Goal: Transaction & Acquisition: Purchase product/service

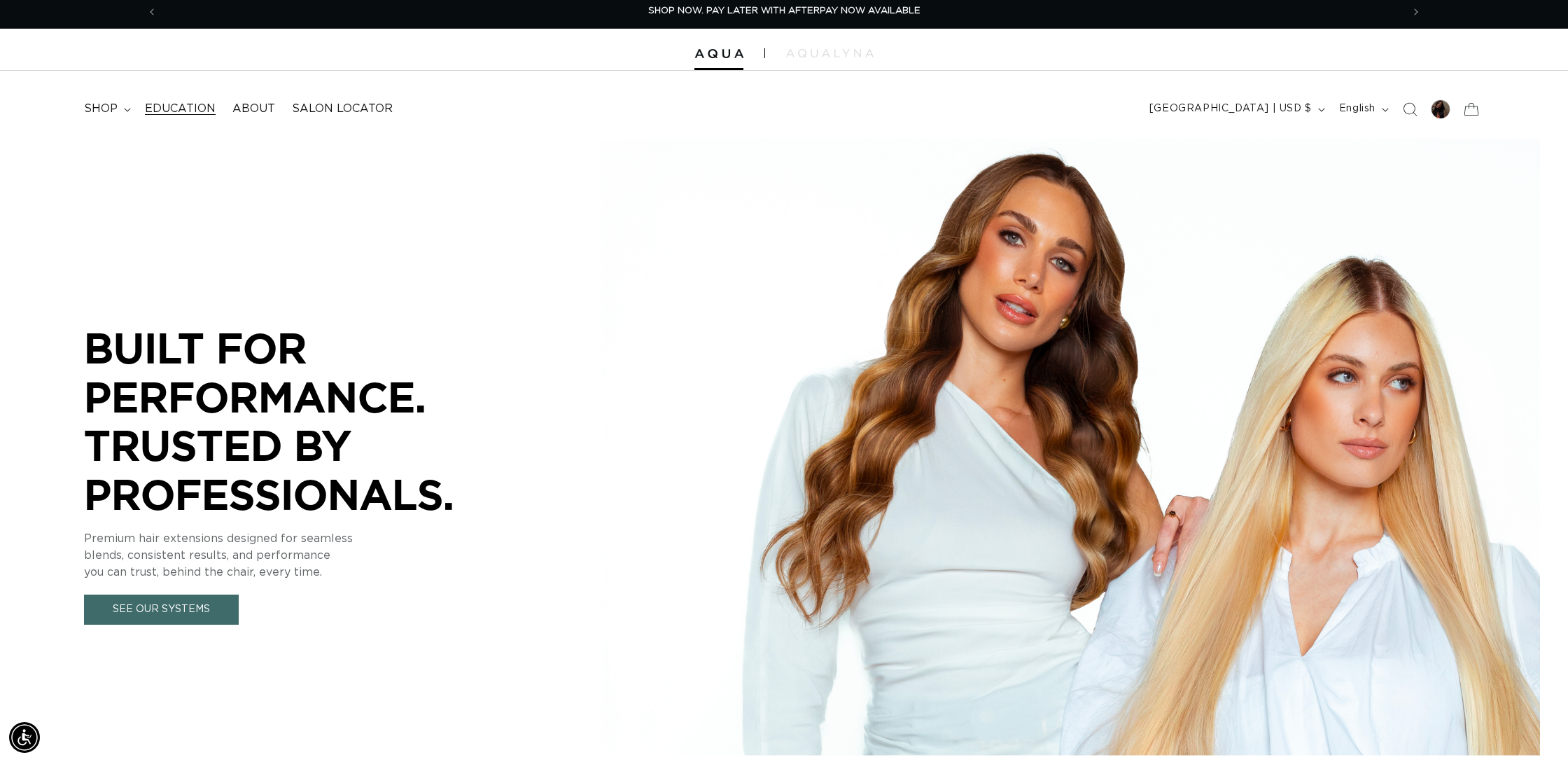
scroll to position [5, 0]
click at [121, 110] on summary "shop" at bounding box center [105, 108] width 61 height 31
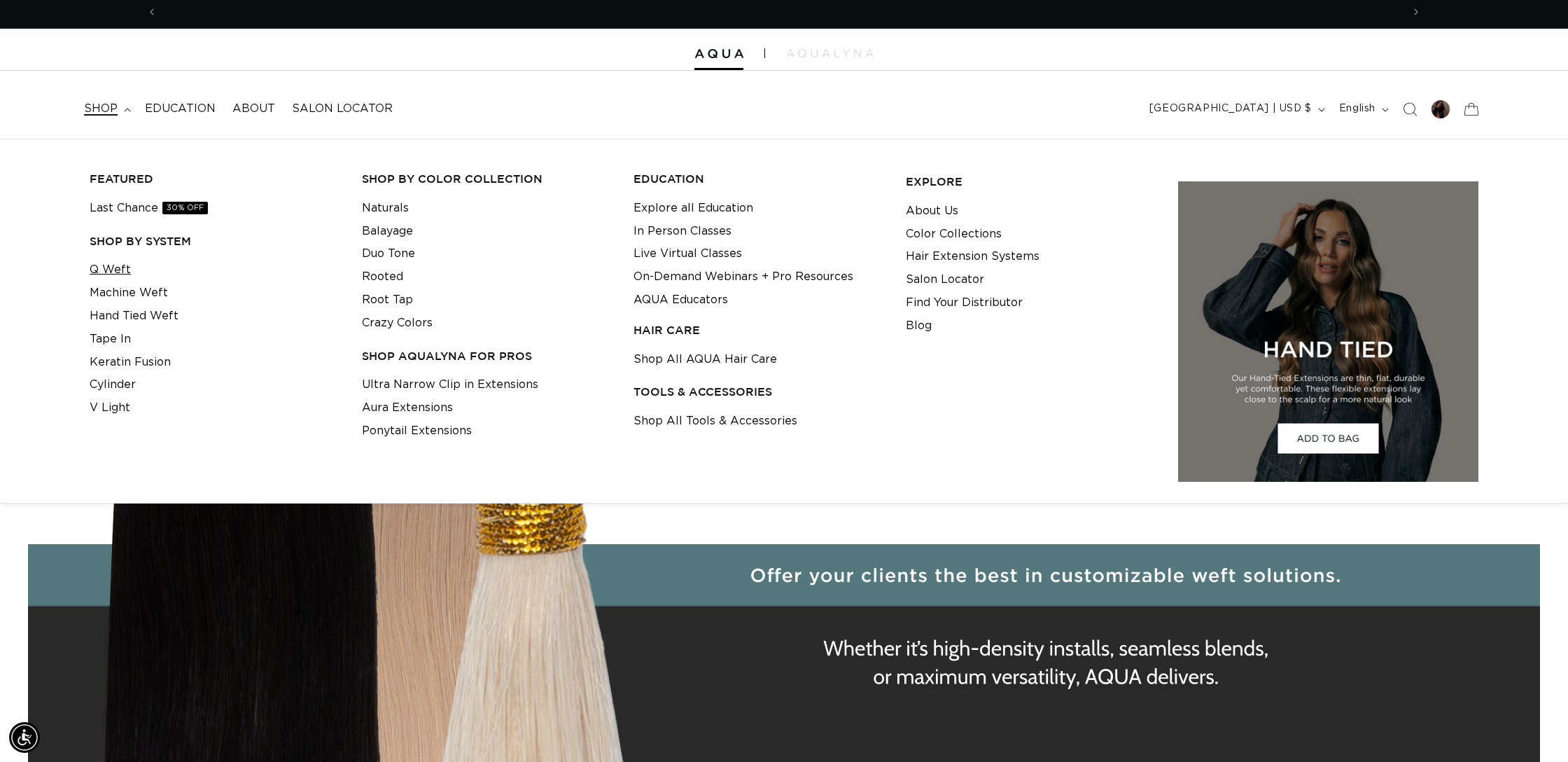
scroll to position [0, 0]
click at [120, 264] on link "Q Weft" at bounding box center [110, 271] width 41 height 23
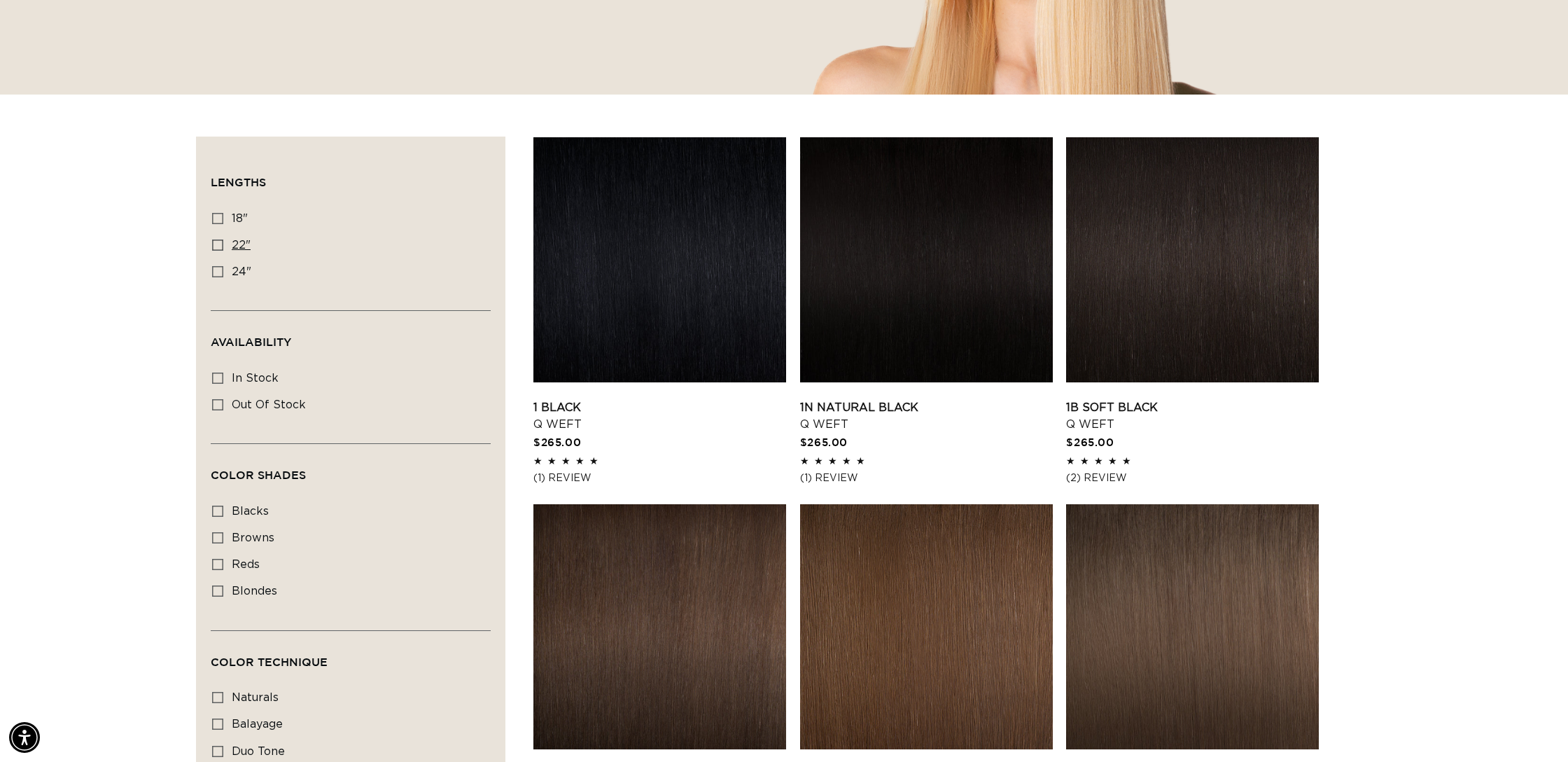
scroll to position [0, 1245]
click at [214, 241] on icon at bounding box center [217, 244] width 11 height 11
click at [214, 241] on input "22" 22" (5 products)" at bounding box center [217, 244] width 11 height 11
checkbox input "true"
click at [214, 217] on icon at bounding box center [217, 218] width 11 height 11
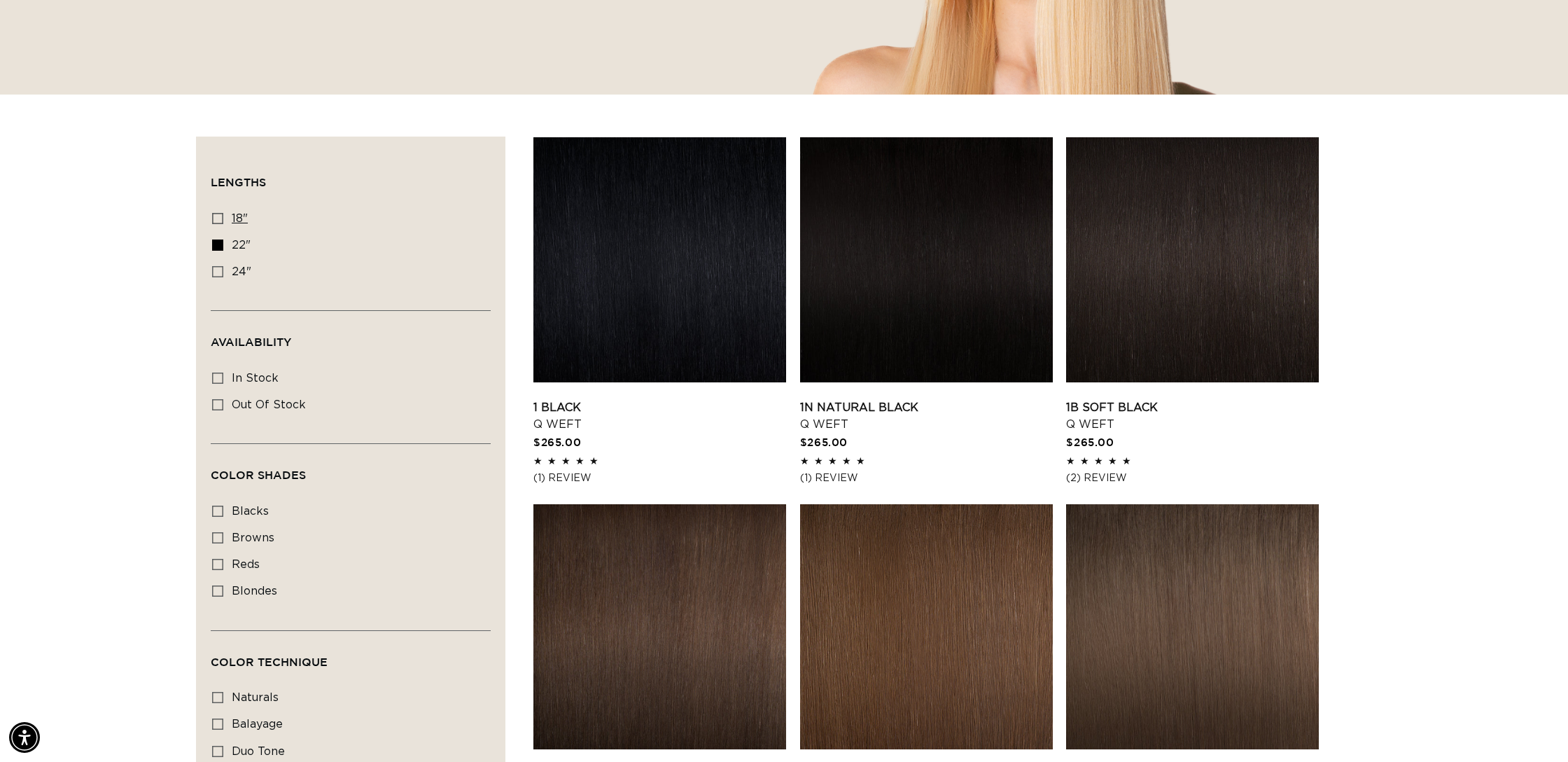
click at [214, 217] on input "18" 18" (5 products)" at bounding box center [217, 218] width 11 height 11
checkbox input "true"
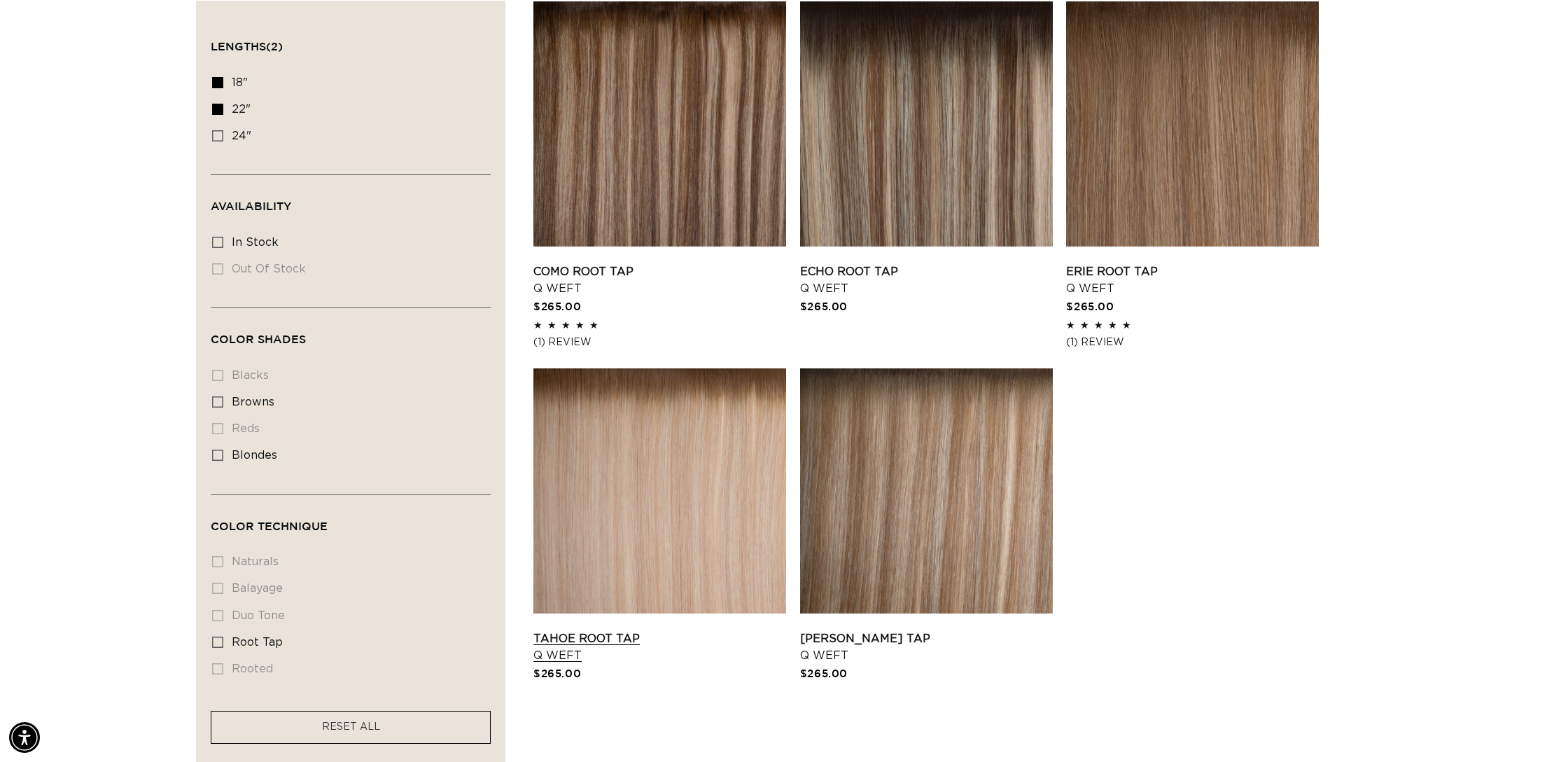
scroll to position [485, 0]
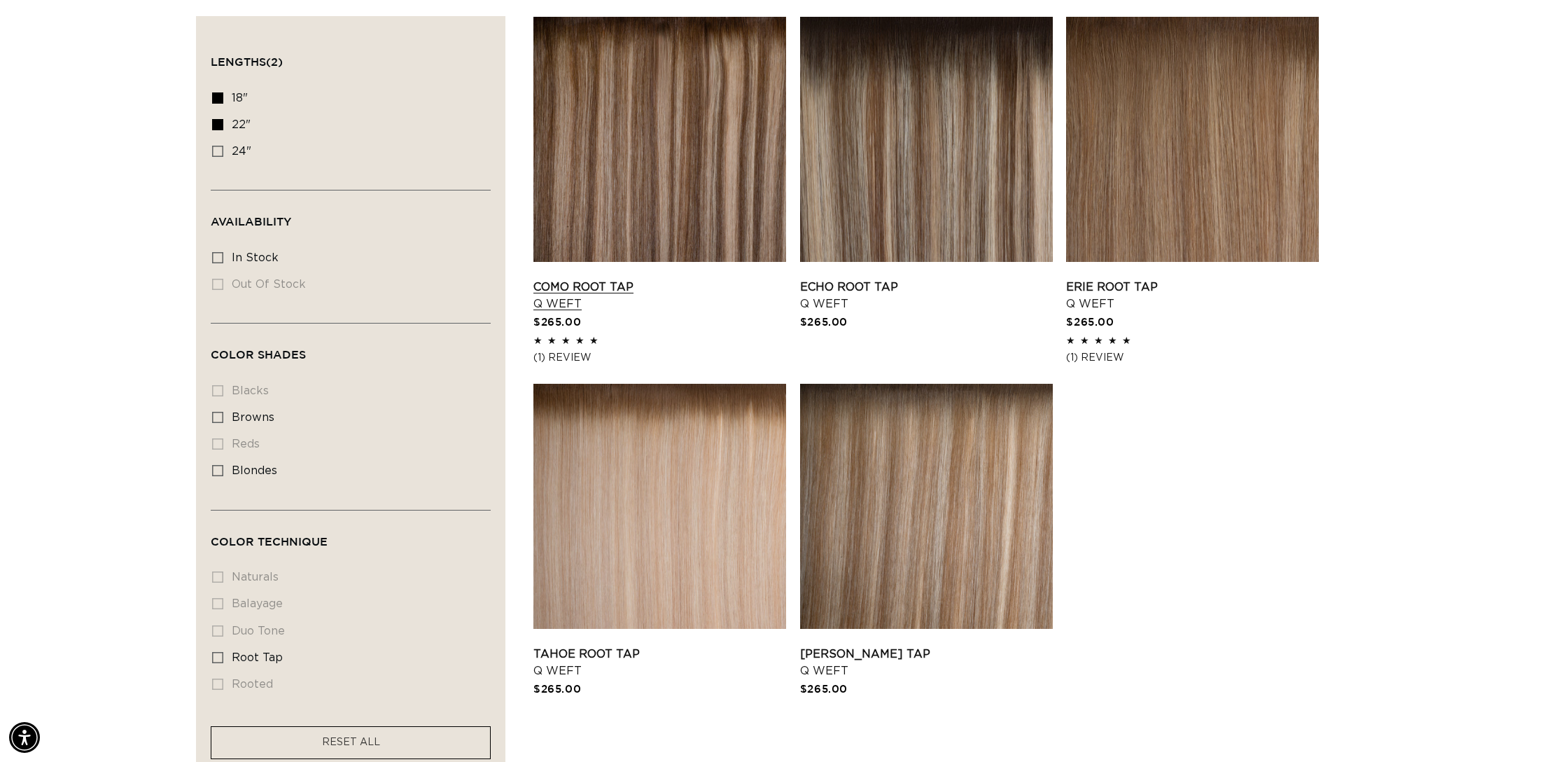
click at [588, 296] on link "Como Root Tap Q Weft" at bounding box center [659, 295] width 253 height 33
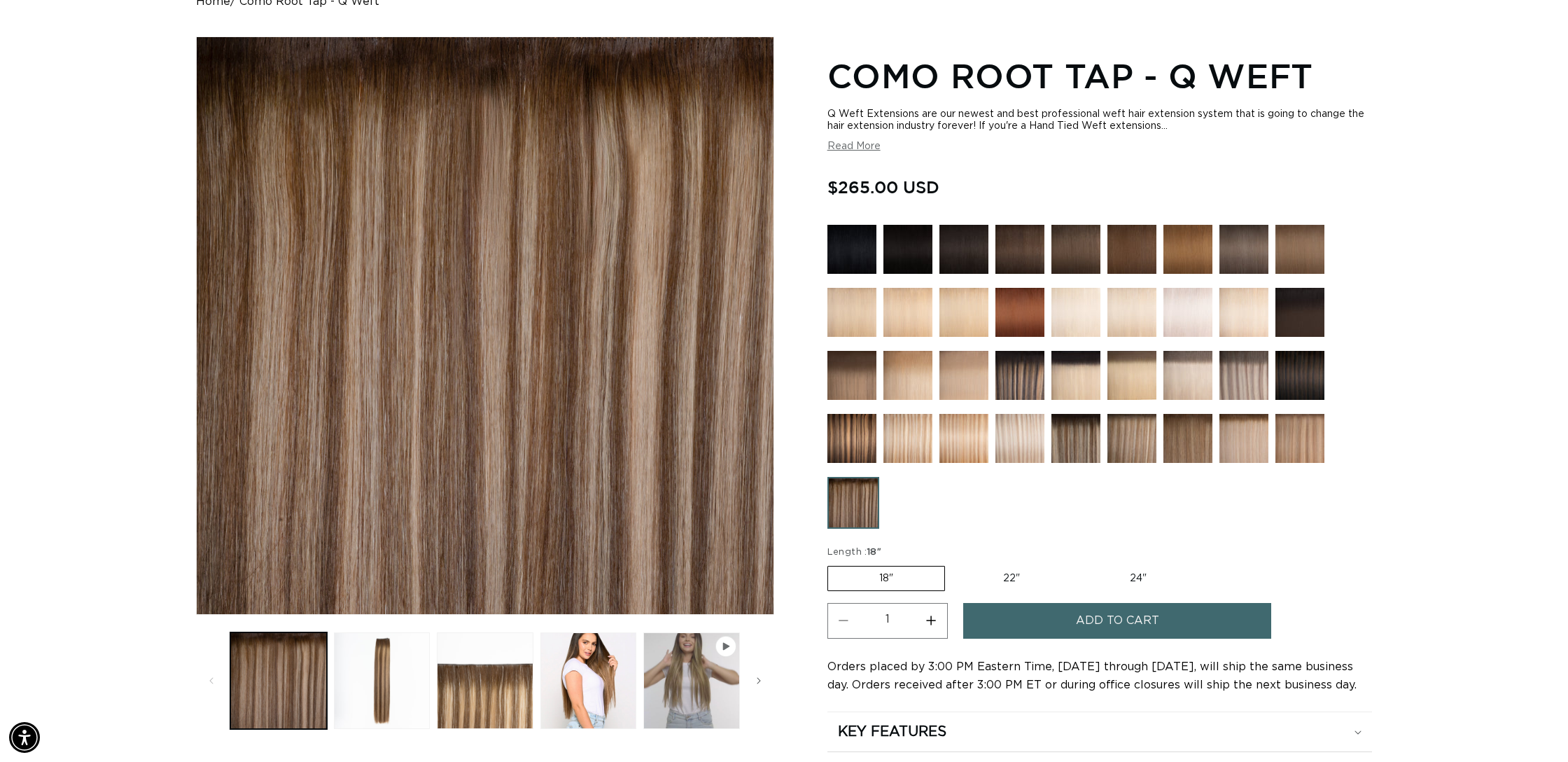
scroll to position [155, 0]
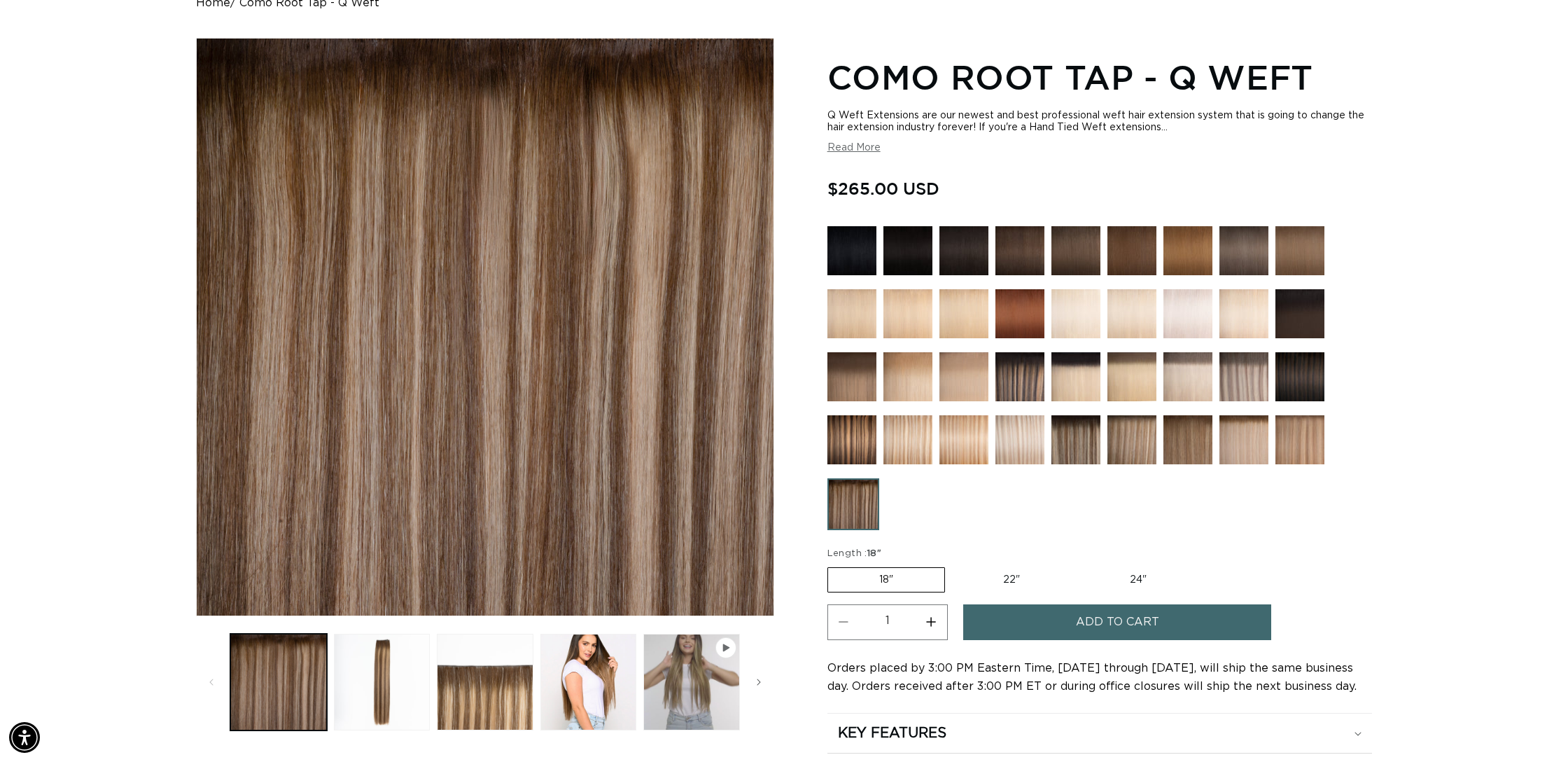
click at [1245, 378] on img at bounding box center [1244, 377] width 49 height 49
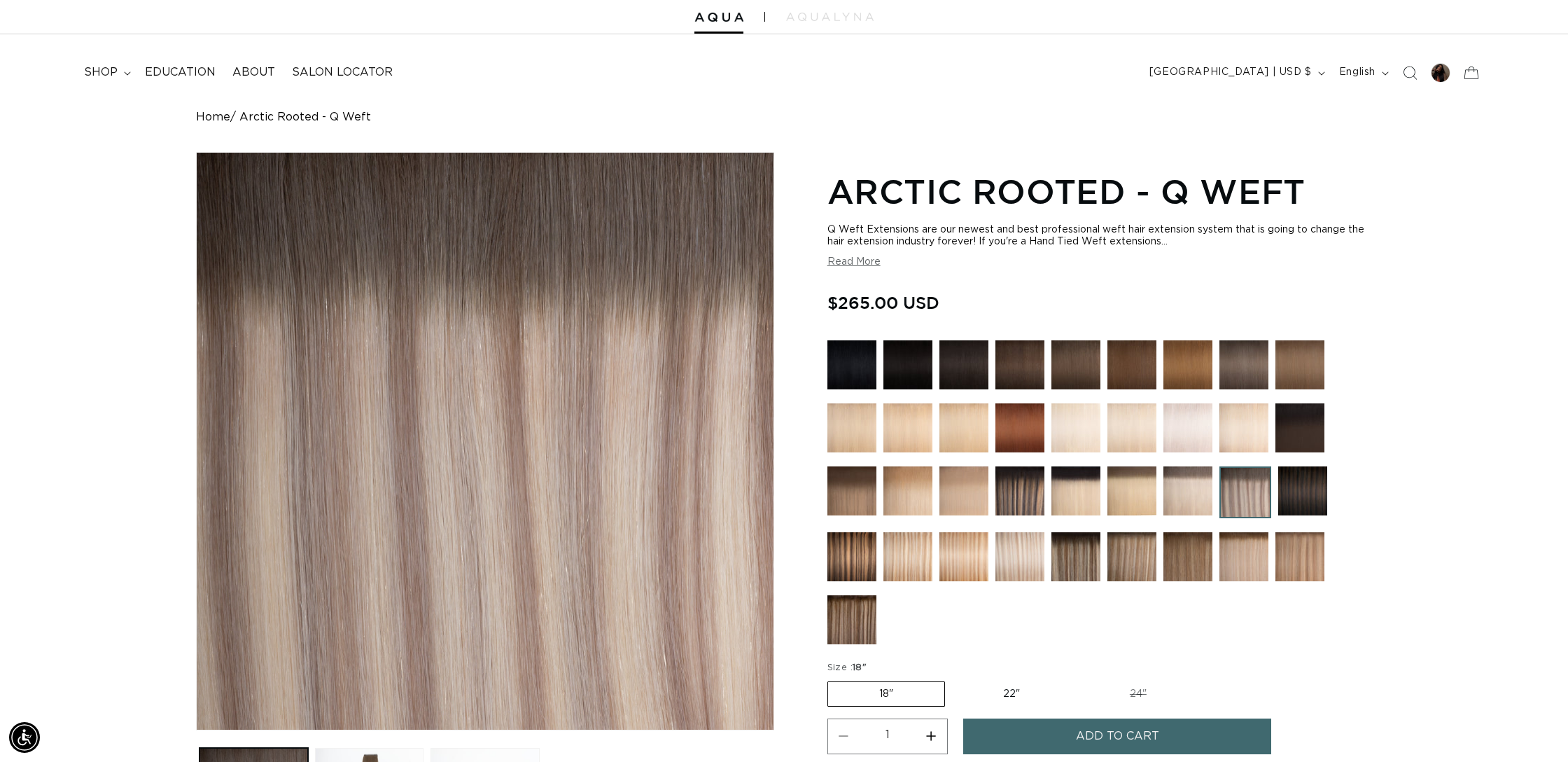
scroll to position [43, 0]
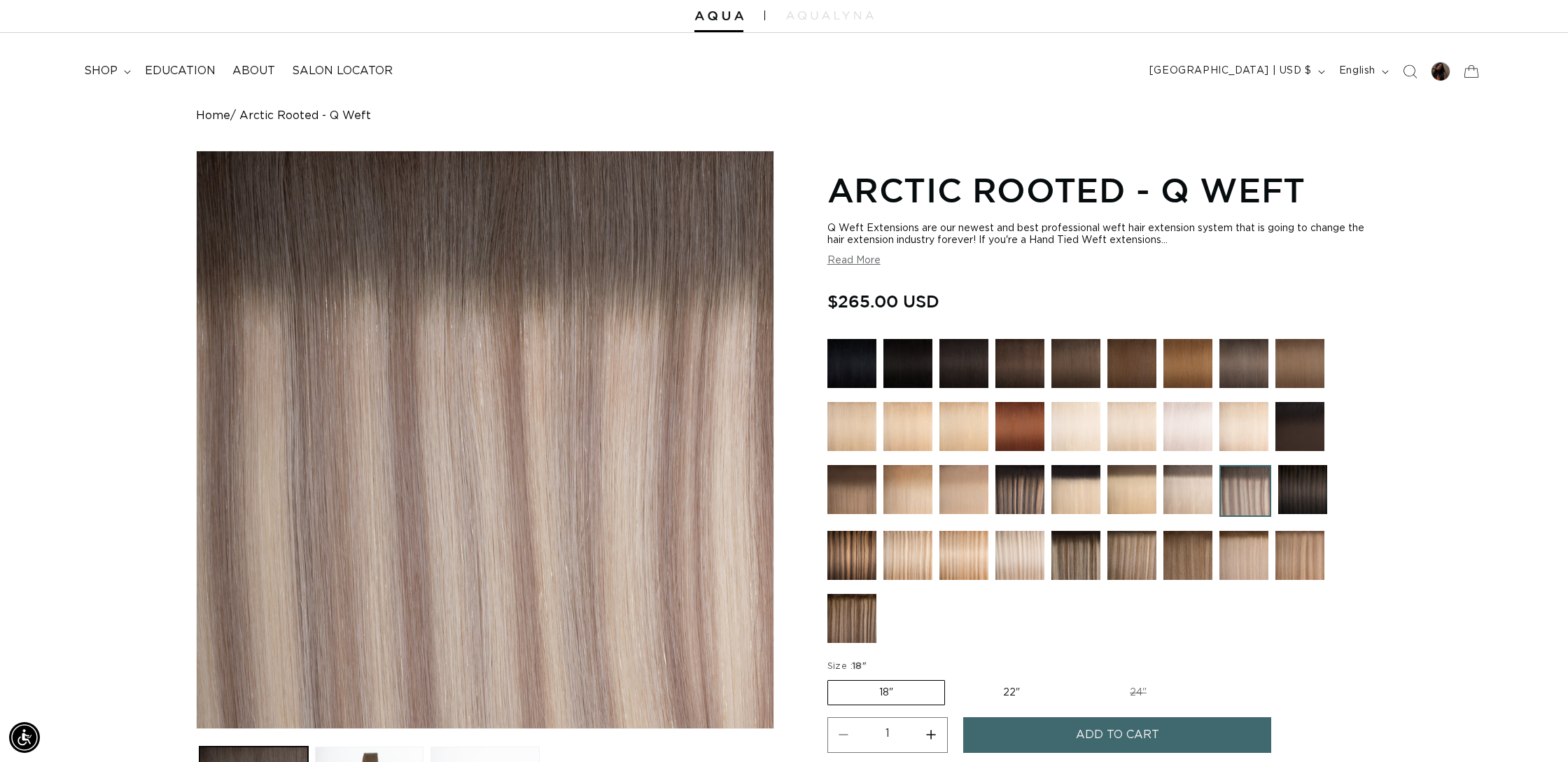
click at [1028, 562] on img at bounding box center [1020, 556] width 49 height 49
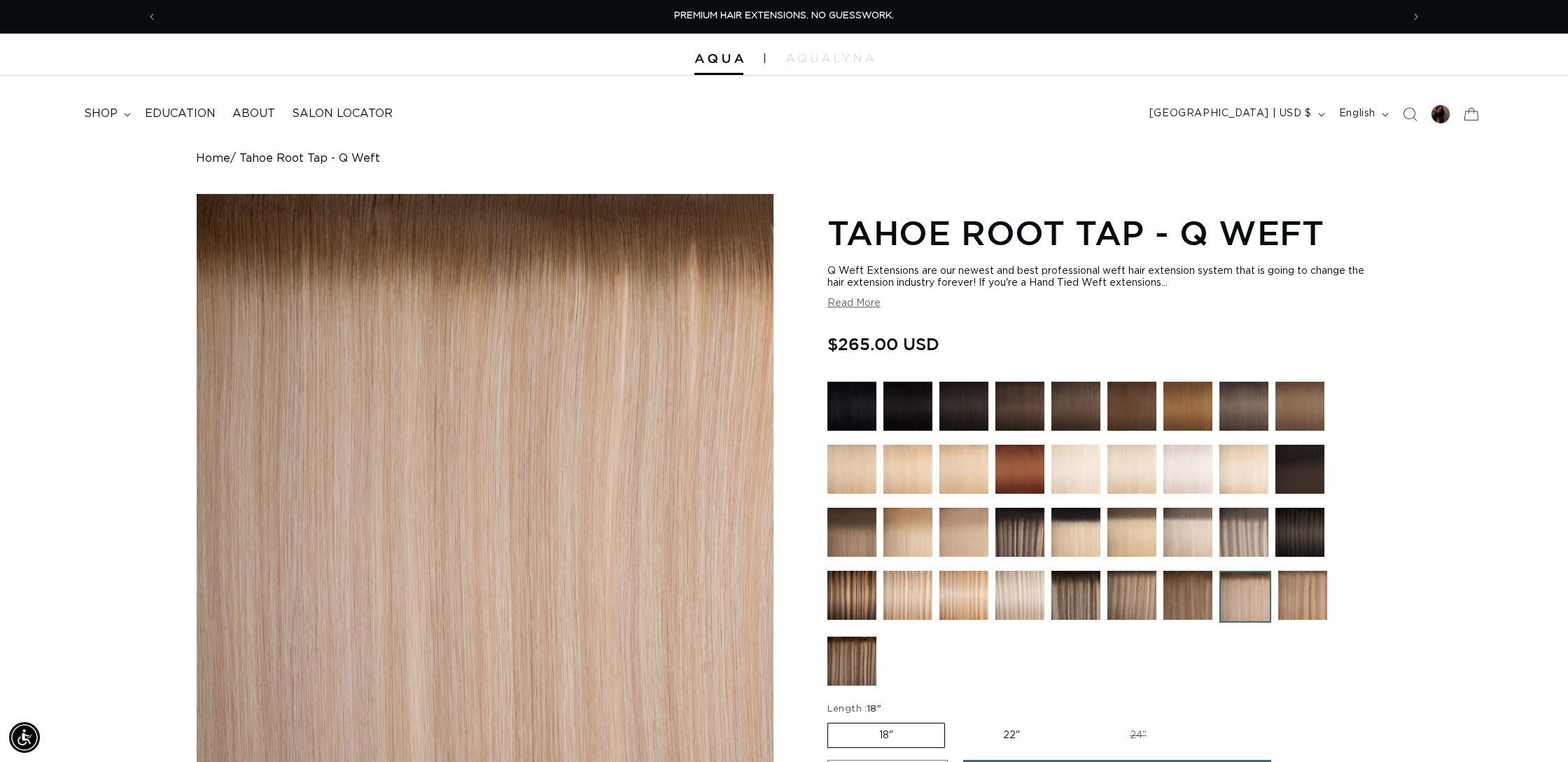
click at [1179, 520] on img at bounding box center [1188, 532] width 49 height 49
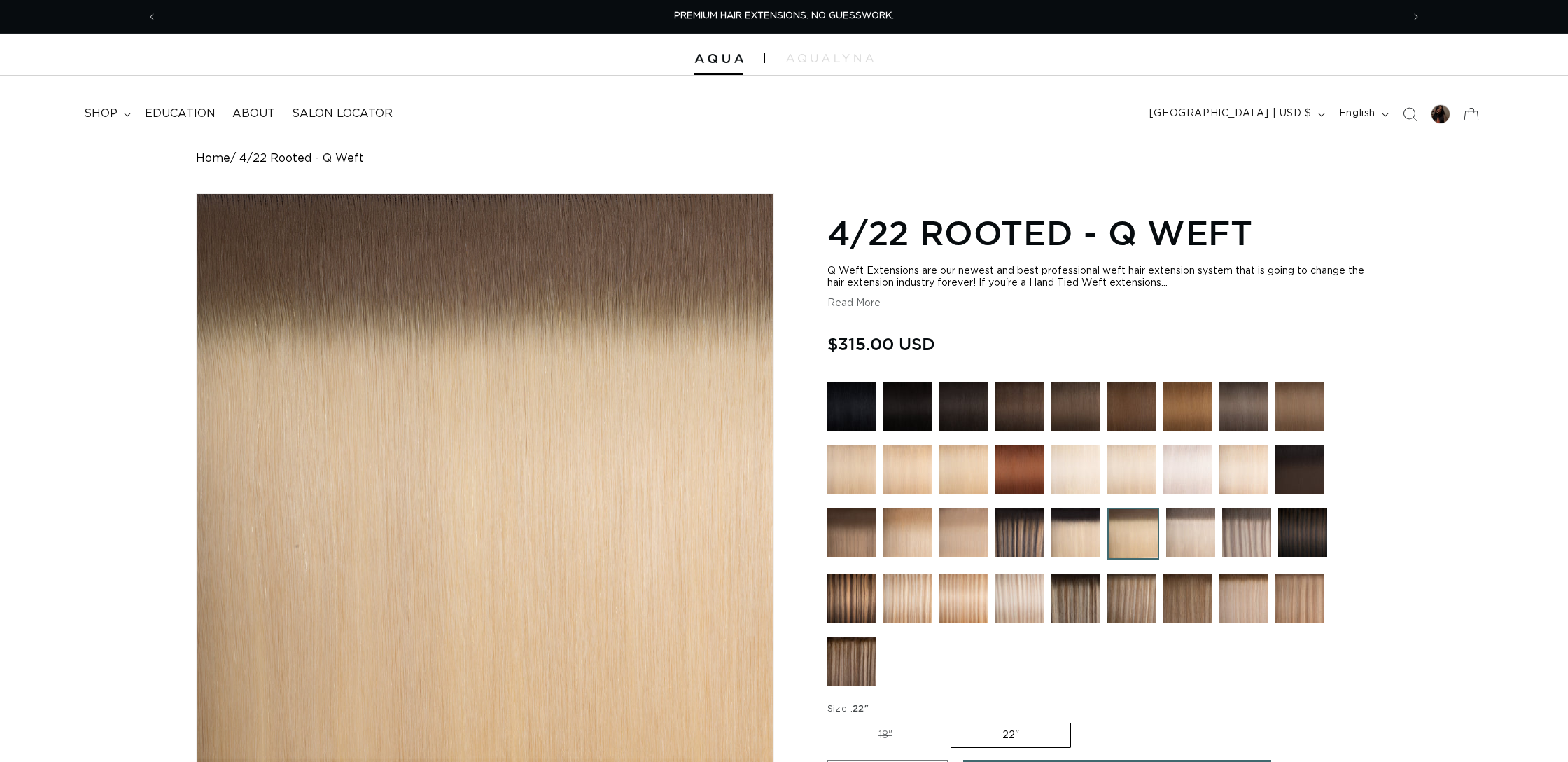
click at [893, 594] on img at bounding box center [908, 598] width 49 height 49
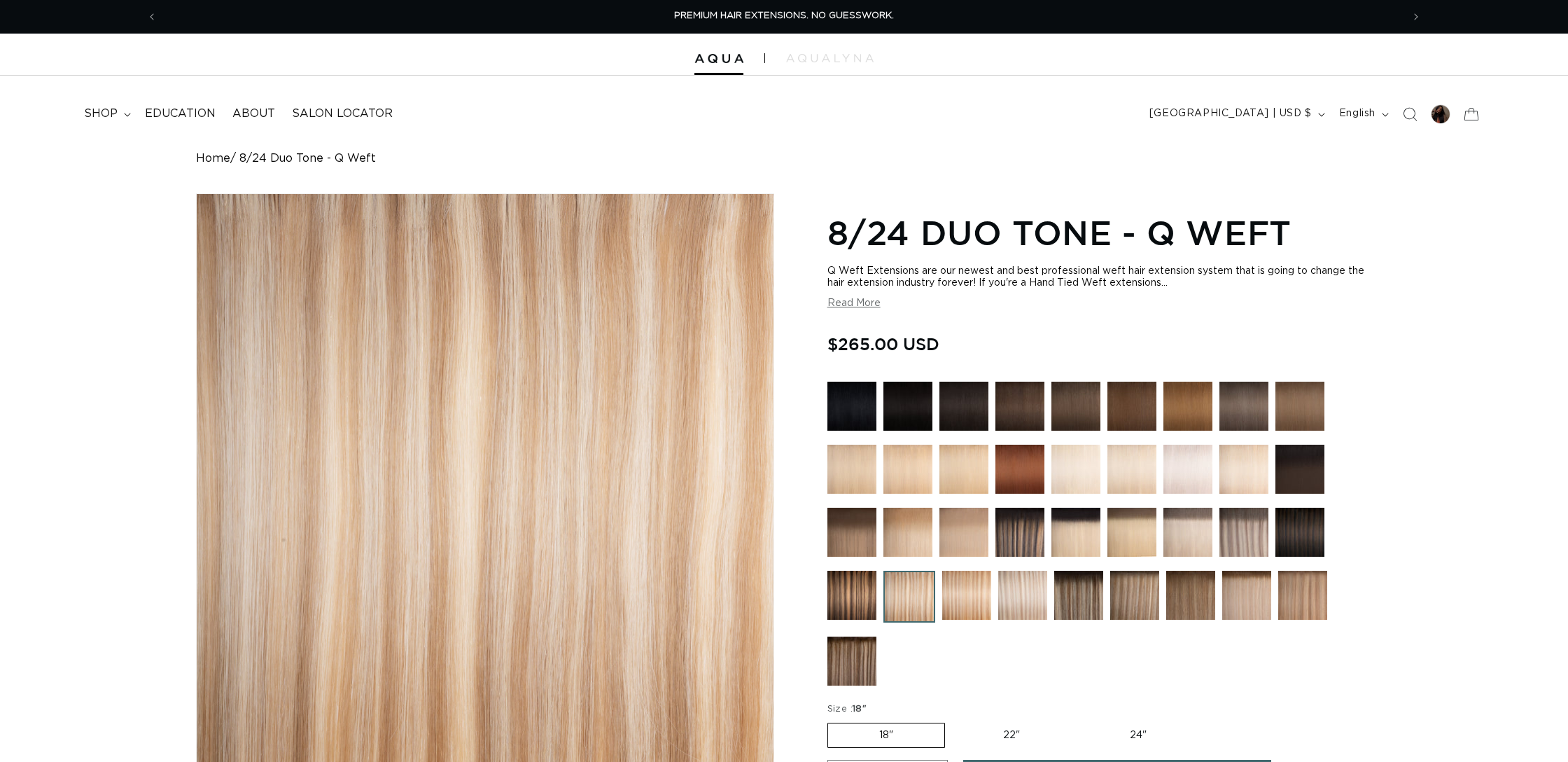
click at [857, 596] on img at bounding box center [852, 595] width 49 height 49
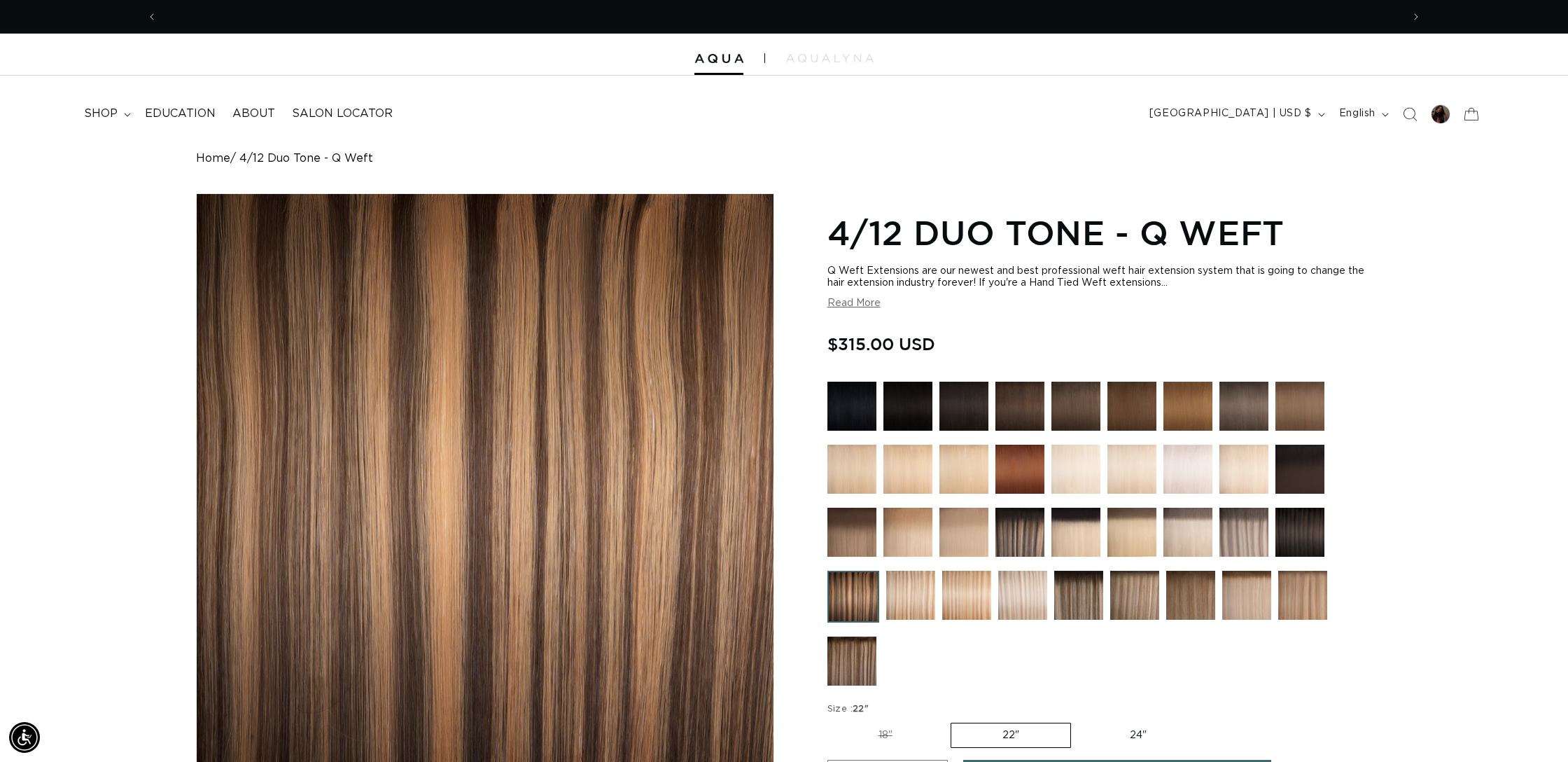
scroll to position [0, 1245]
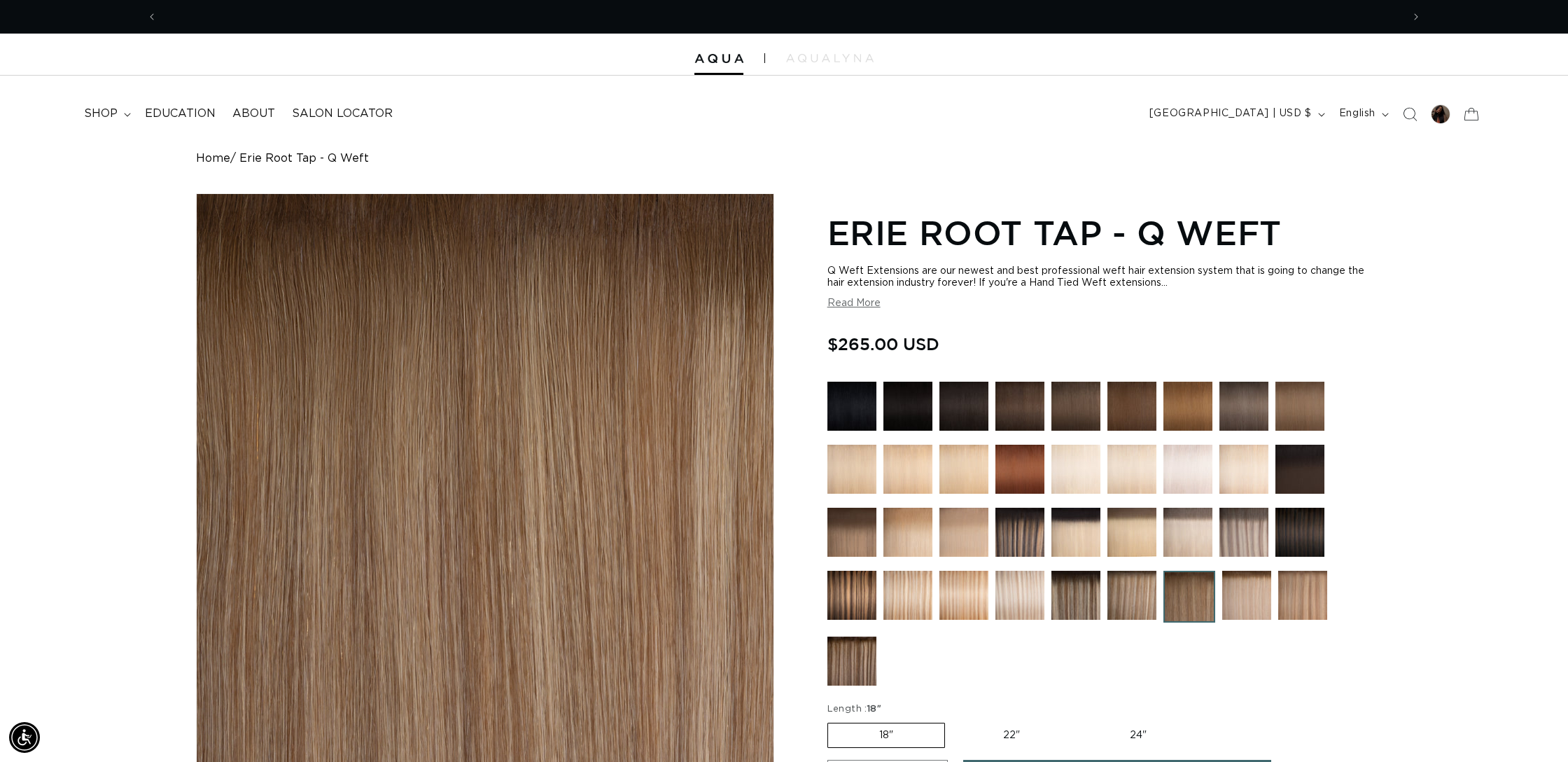
drag, startPoint x: 1011, startPoint y: 731, endPoint x: 1017, endPoint y: 728, distance: 6.7
click at [1011, 731] on label "22" Variant sold out or unavailable" at bounding box center [1011, 736] width 119 height 23
click at [953, 721] on input "22" Variant sold out or unavailable" at bounding box center [952, 720] width 1 height 1
radio input "true"
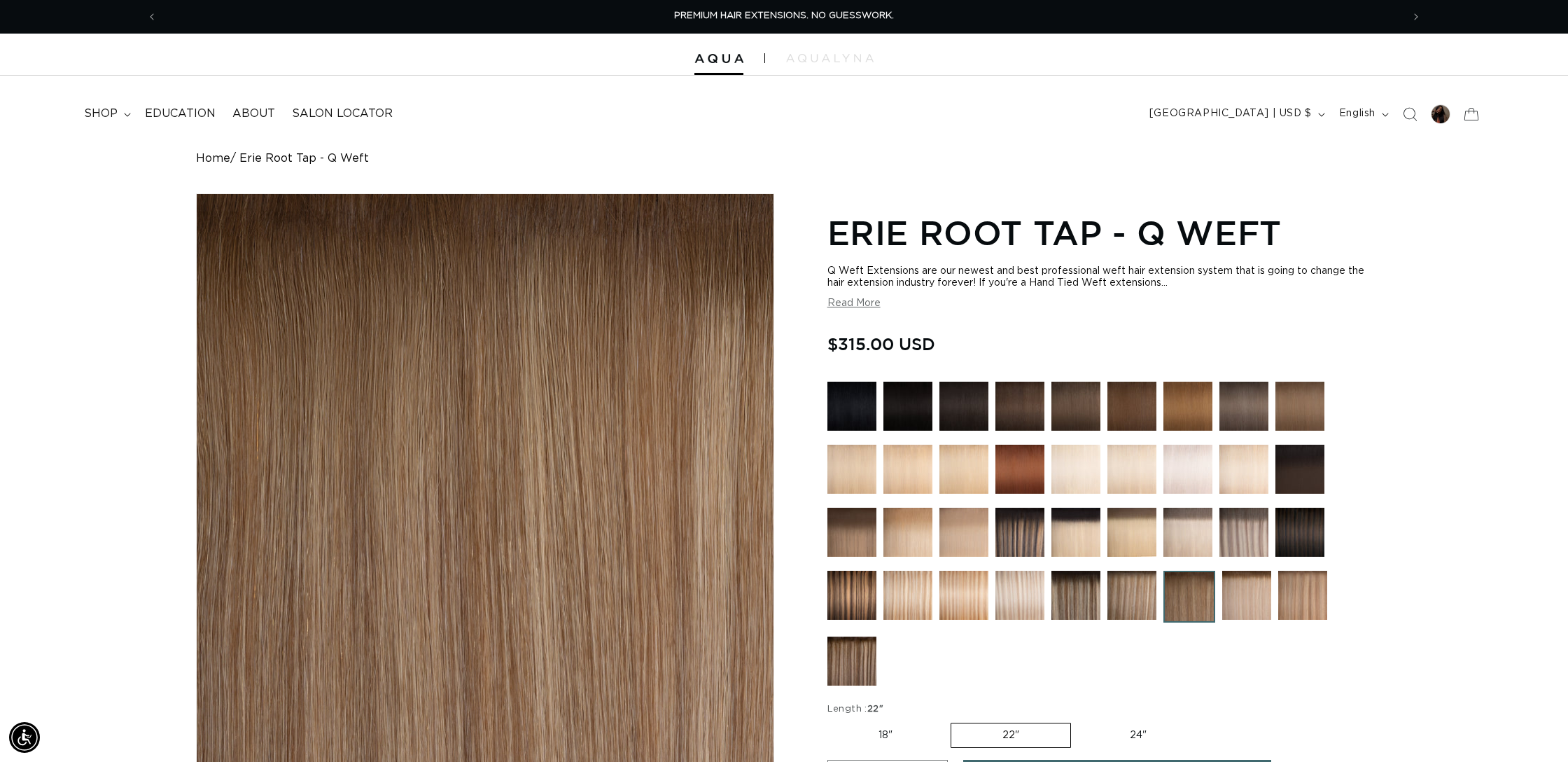
click at [1079, 595] on img at bounding box center [1076, 595] width 49 height 49
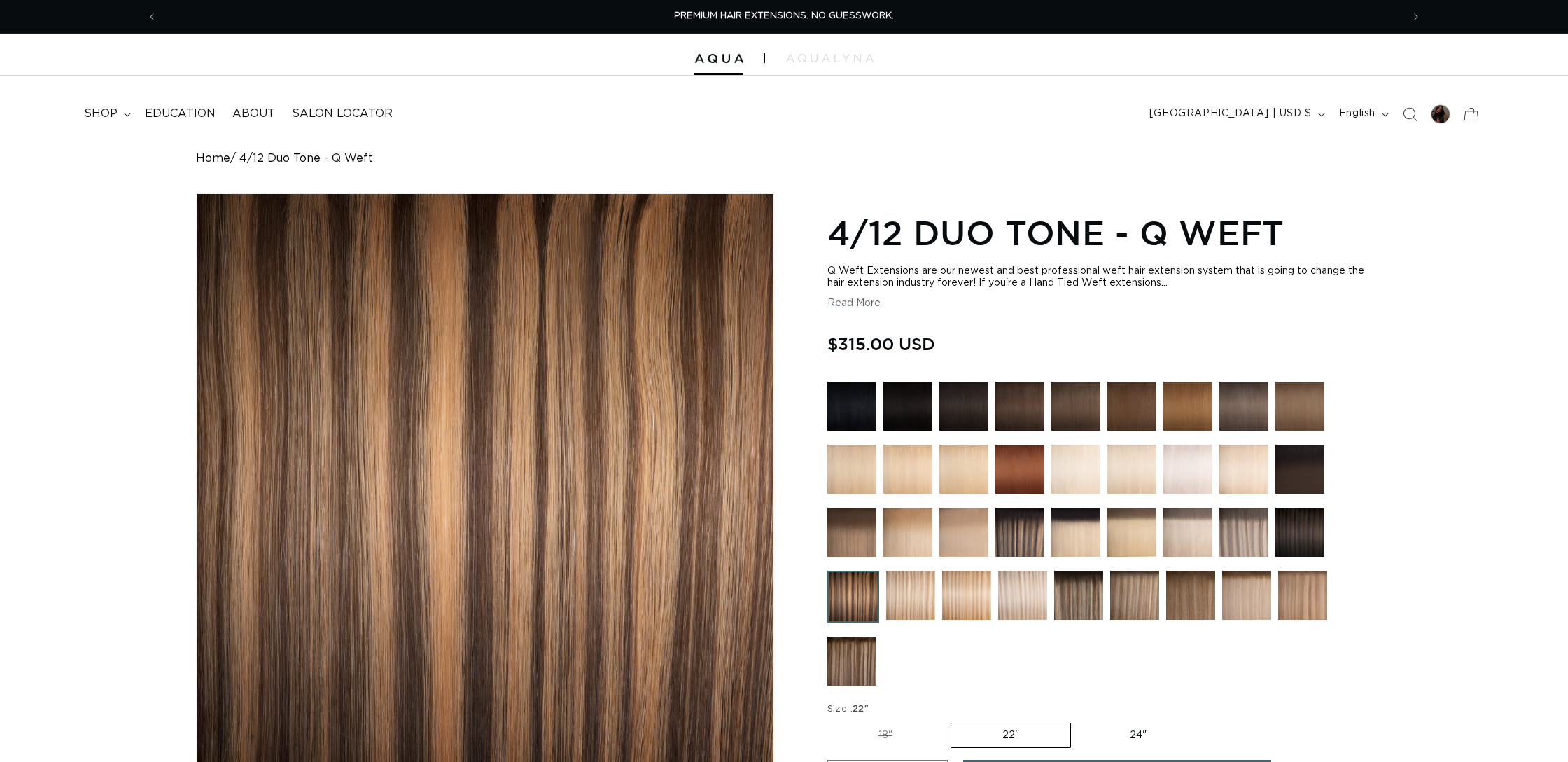
click at [1301, 522] on img at bounding box center [1300, 532] width 49 height 49
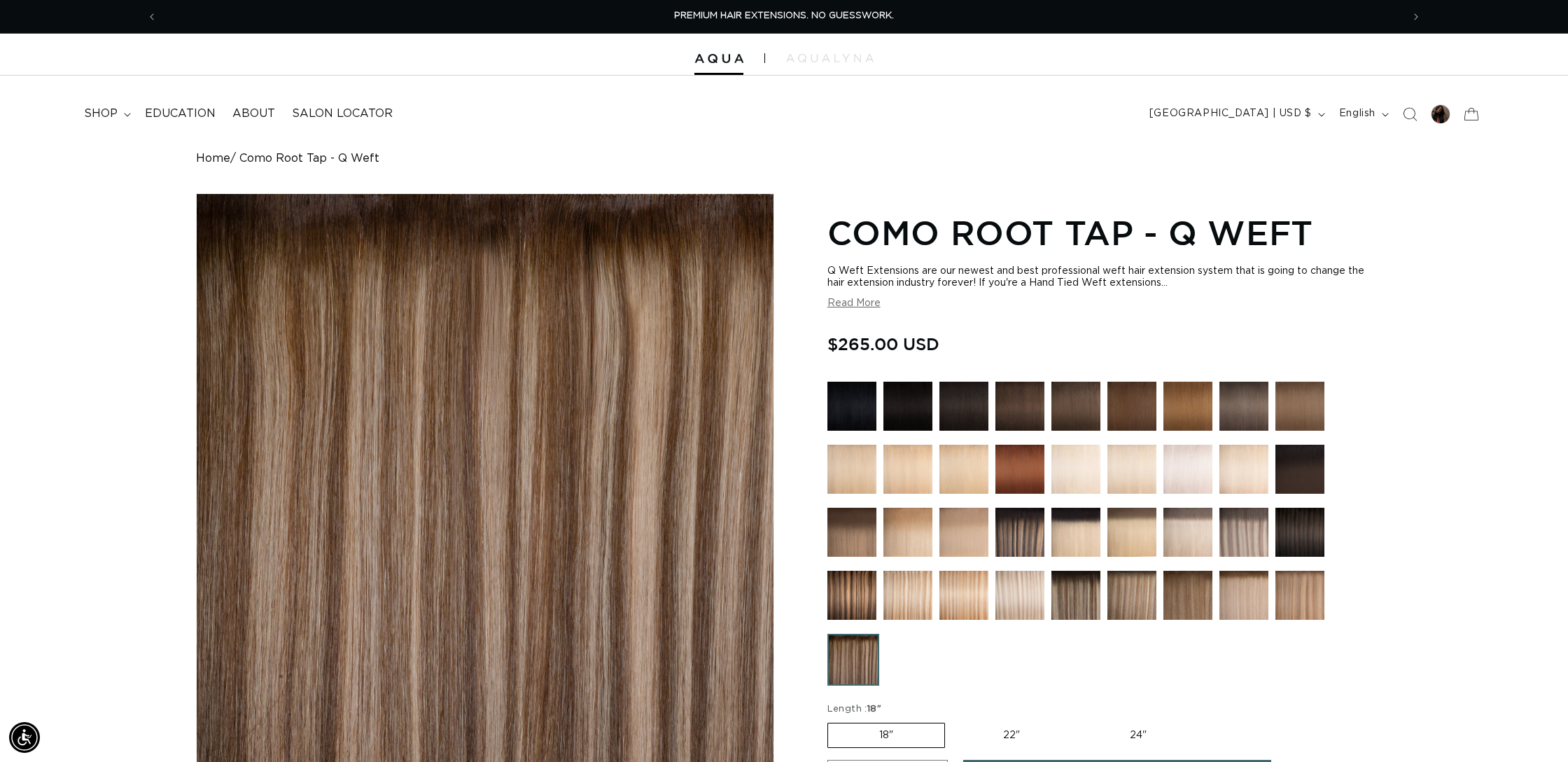
click at [1003, 734] on label "22" Variant sold out or unavailable" at bounding box center [1011, 736] width 119 height 23
click at [953, 721] on input "22" Variant sold out or unavailable" at bounding box center [952, 720] width 1 height 1
radio input "true"
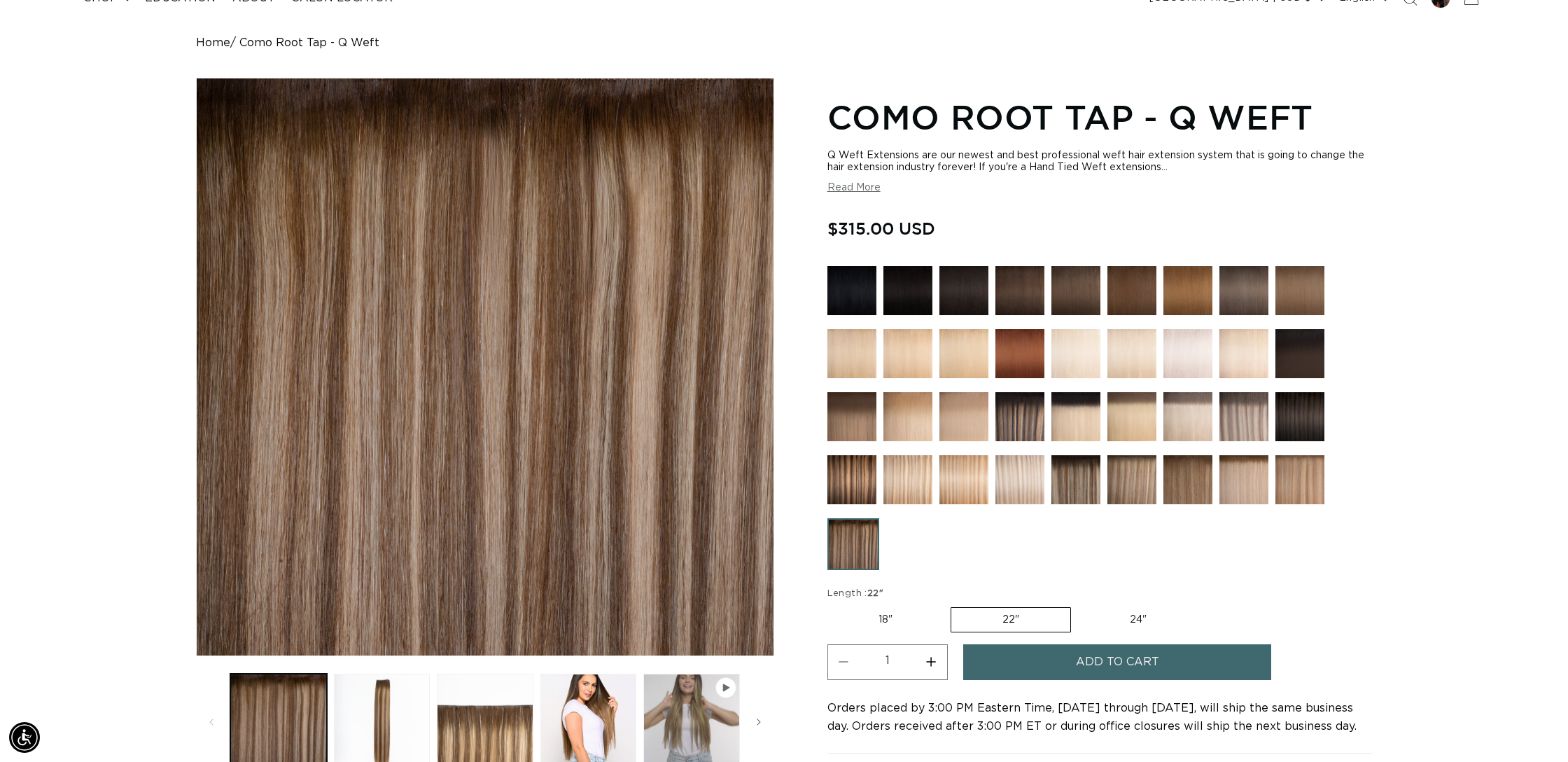
scroll to position [115, 0]
